Goal: Find contact information: Obtain details needed to contact an individual or organization

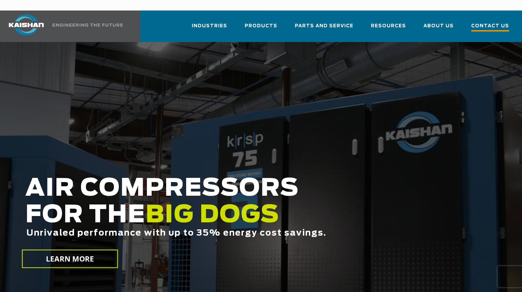
click at [506, 22] on span "Contact Us" at bounding box center [490, 26] width 38 height 9
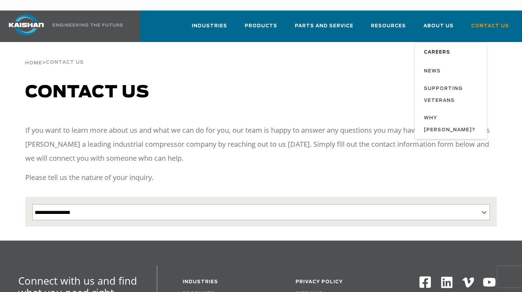
click at [439, 47] on span "Careers" at bounding box center [437, 53] width 26 height 12
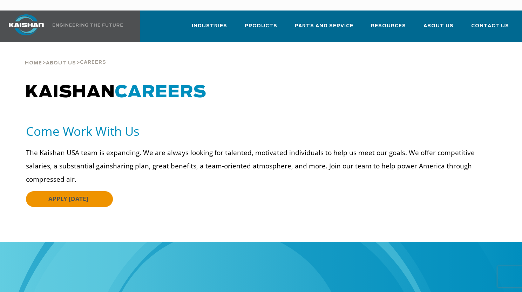
click at [67, 195] on span "APPLY [DATE]" at bounding box center [68, 199] width 40 height 8
